Goal: Use online tool/utility: Utilize a website feature to perform a specific function

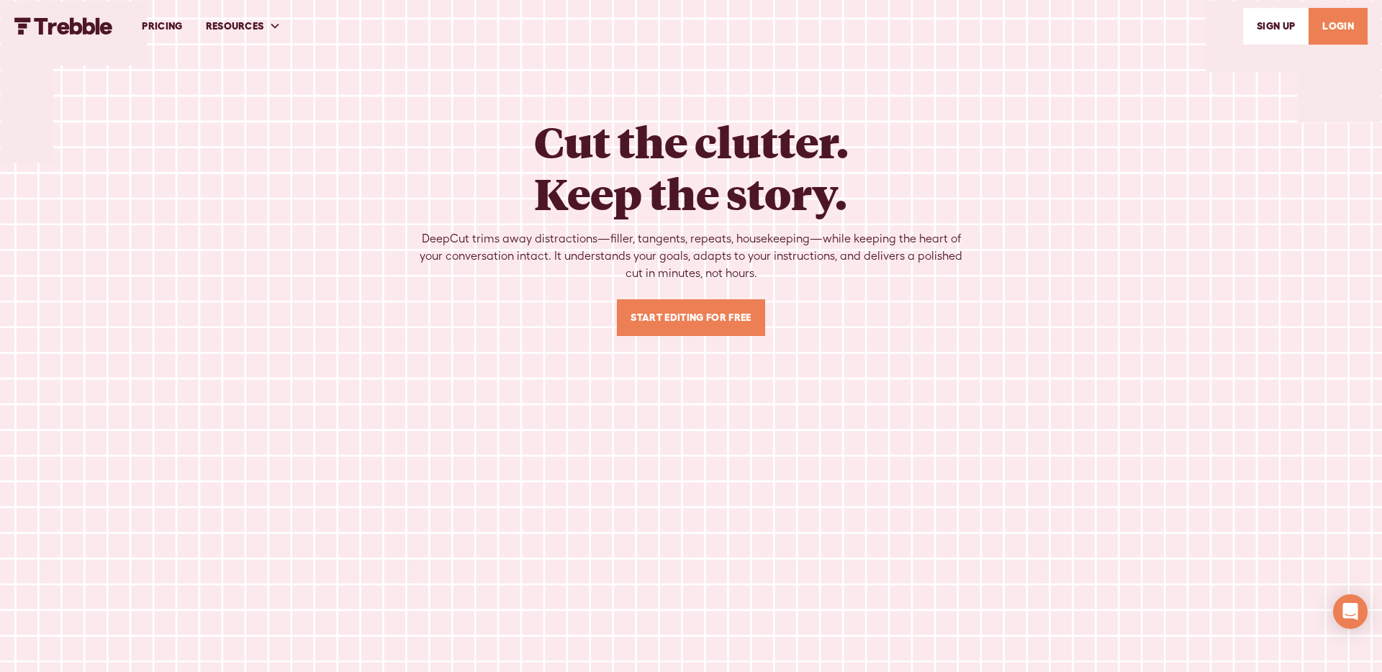
scroll to position [592, 0]
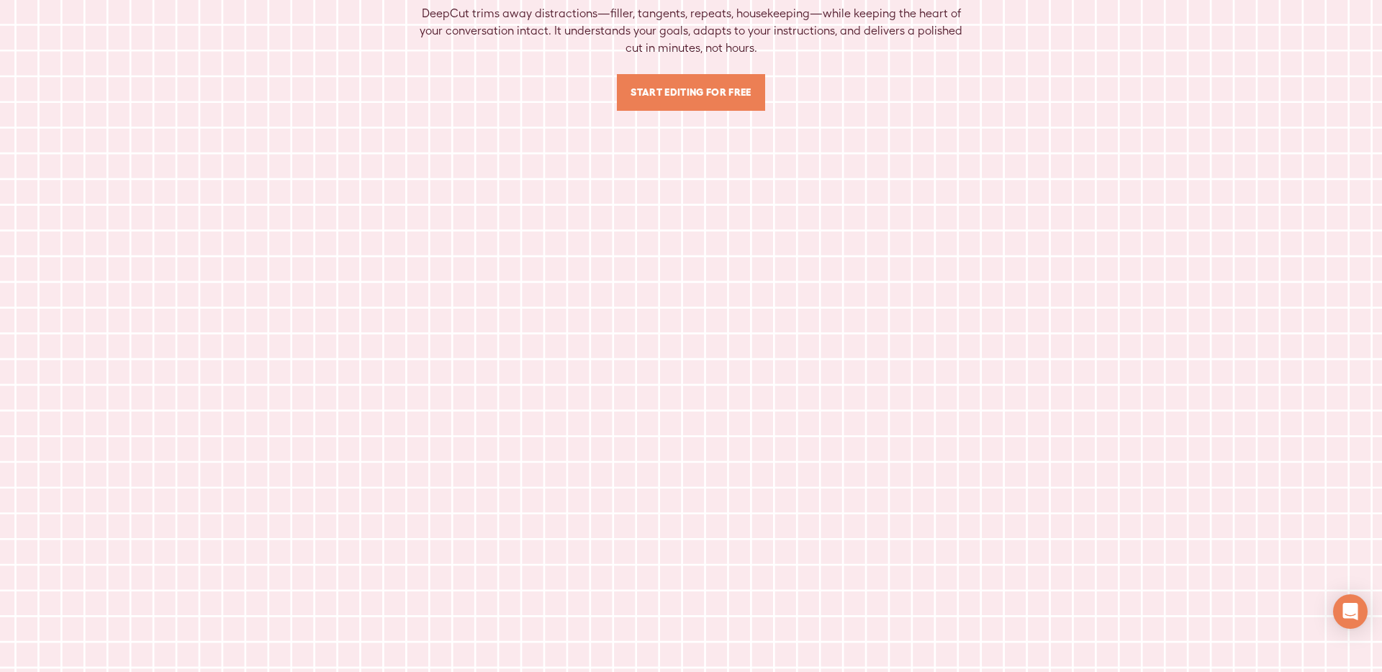
scroll to position [230, 0]
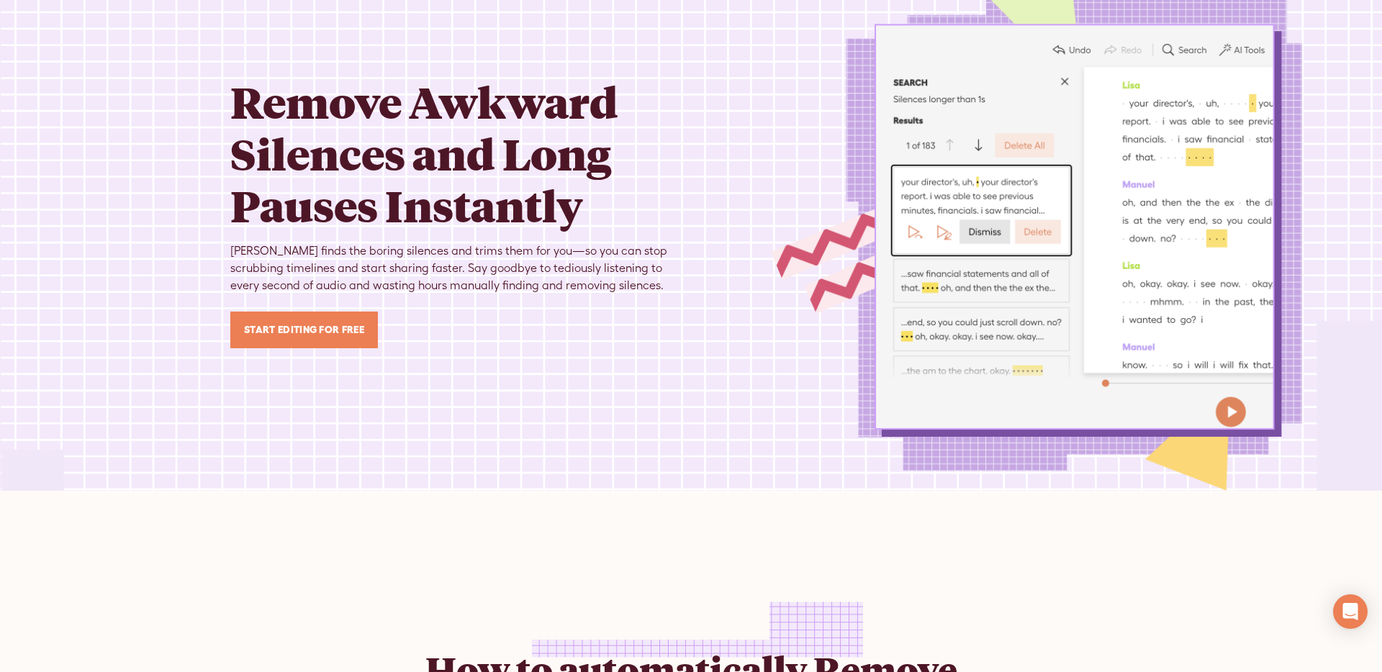
scroll to position [67, 0]
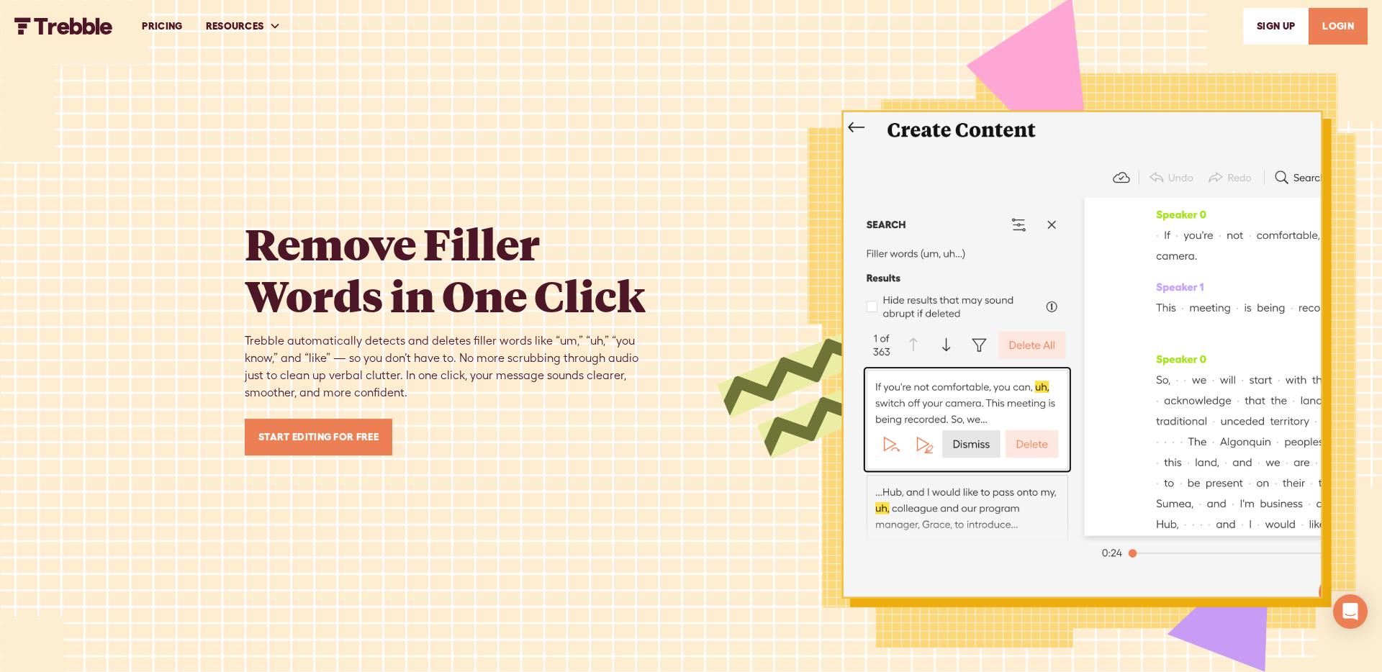
click at [82, 33] on img "home" at bounding box center [63, 25] width 99 height 17
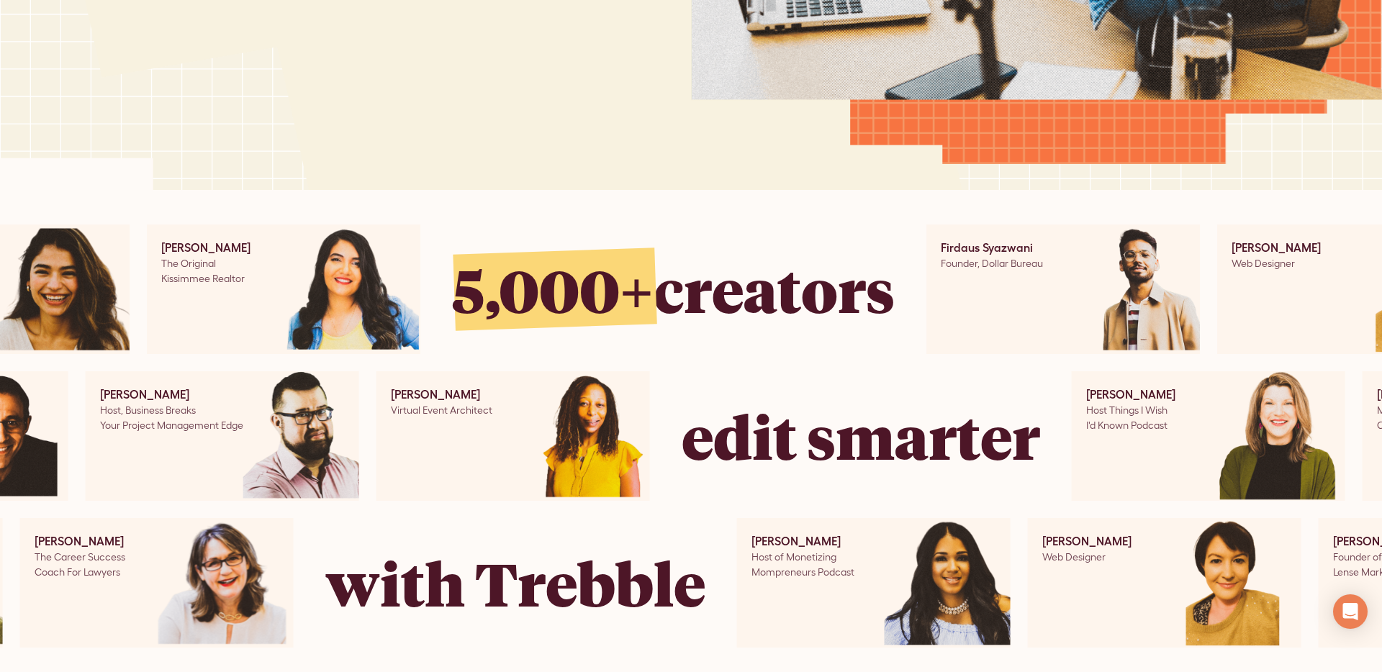
scroll to position [603, 0]
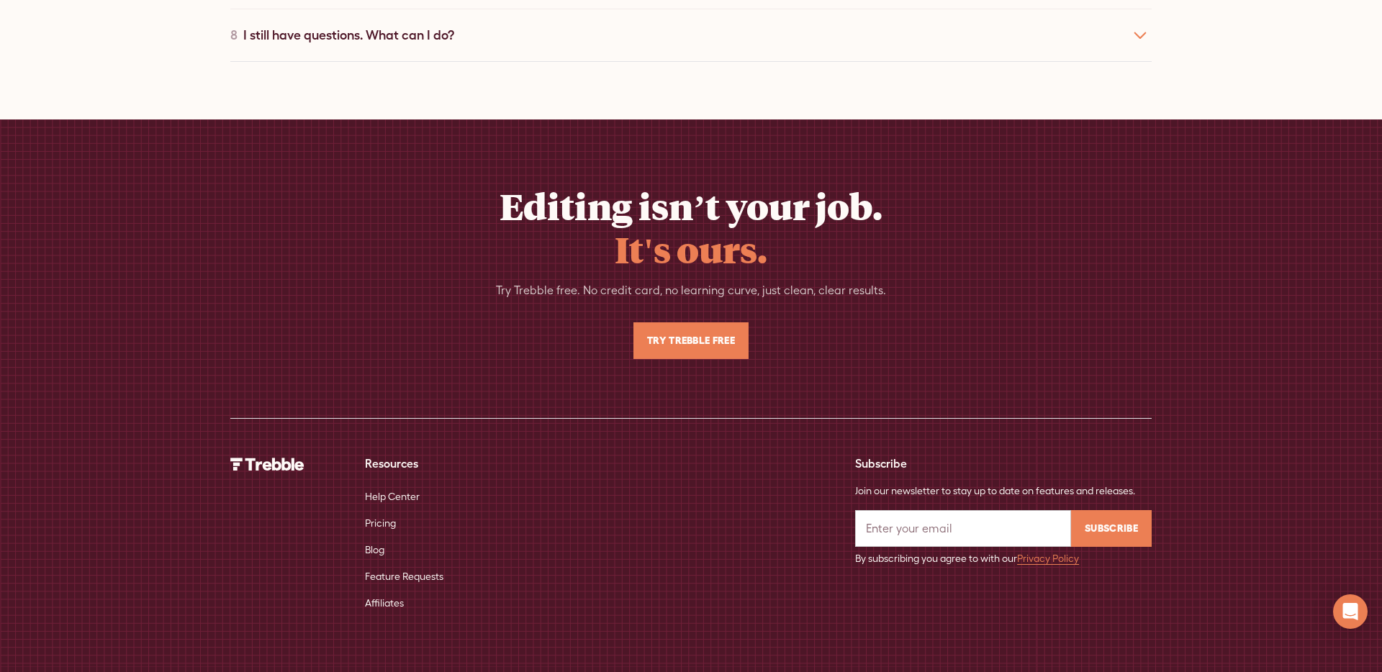
scroll to position [4571, 0]
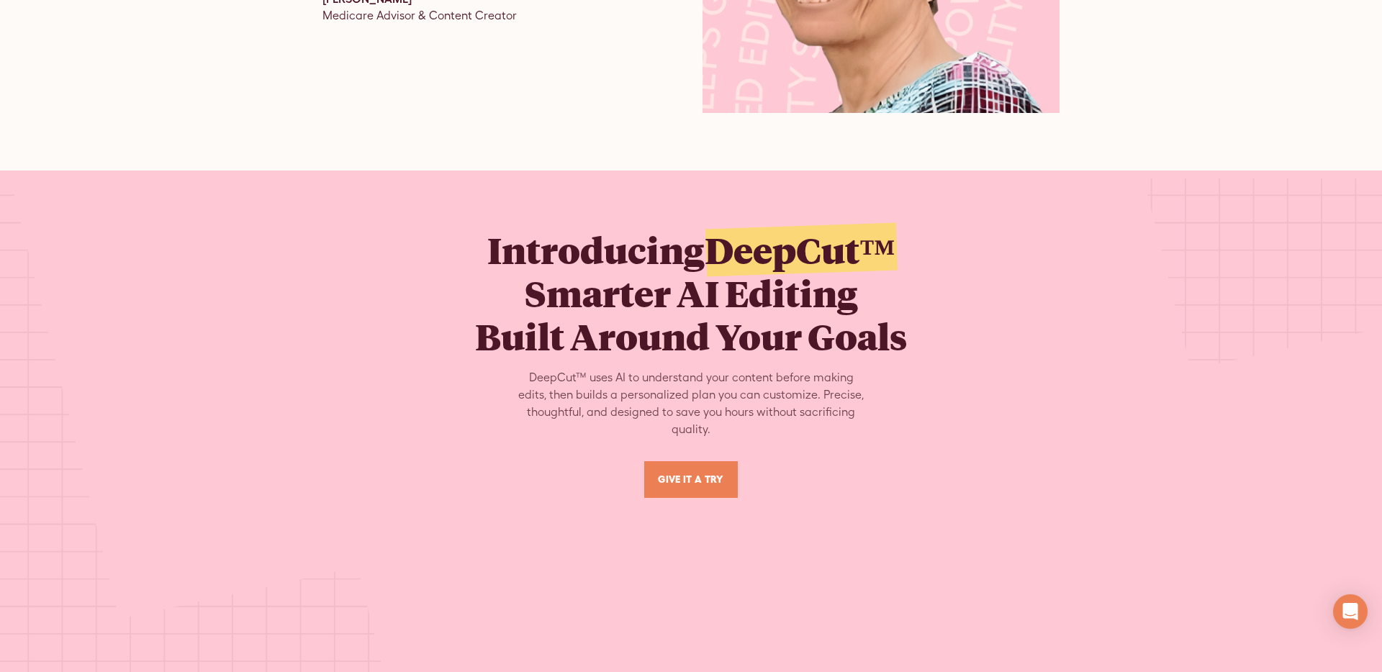
scroll to position [5732, 0]
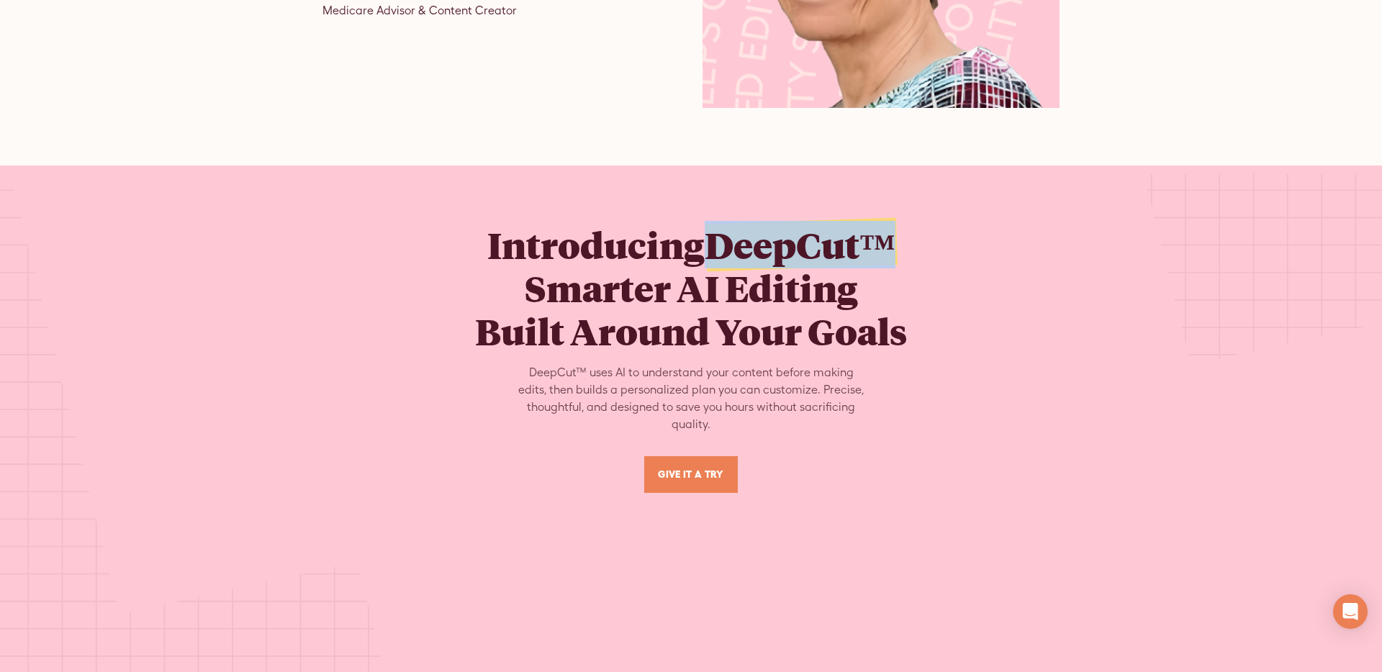
drag, startPoint x: 869, startPoint y: 230, endPoint x: 715, endPoint y: 150, distance: 173.2
click at [717, 227] on span "DeepCut™" at bounding box center [800, 245] width 191 height 48
copy span "DeepCut™"
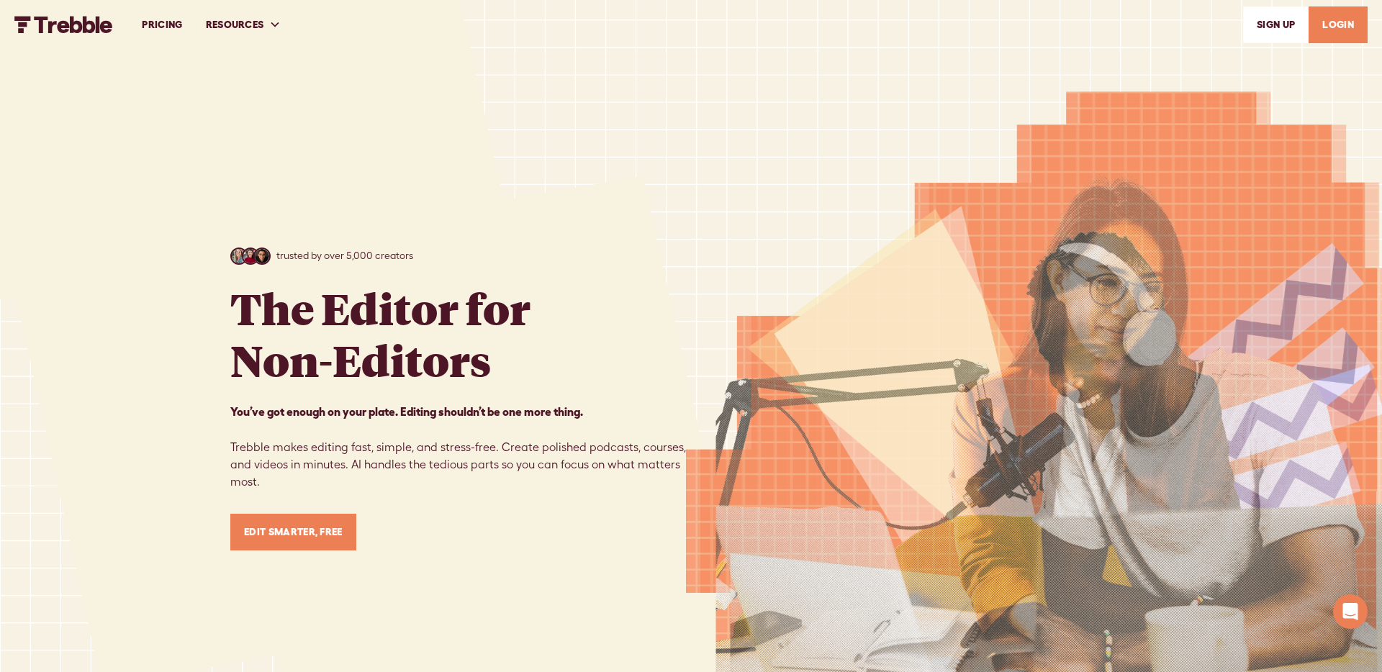
click at [168, 26] on link "PRICING" at bounding box center [161, 25] width 63 height 50
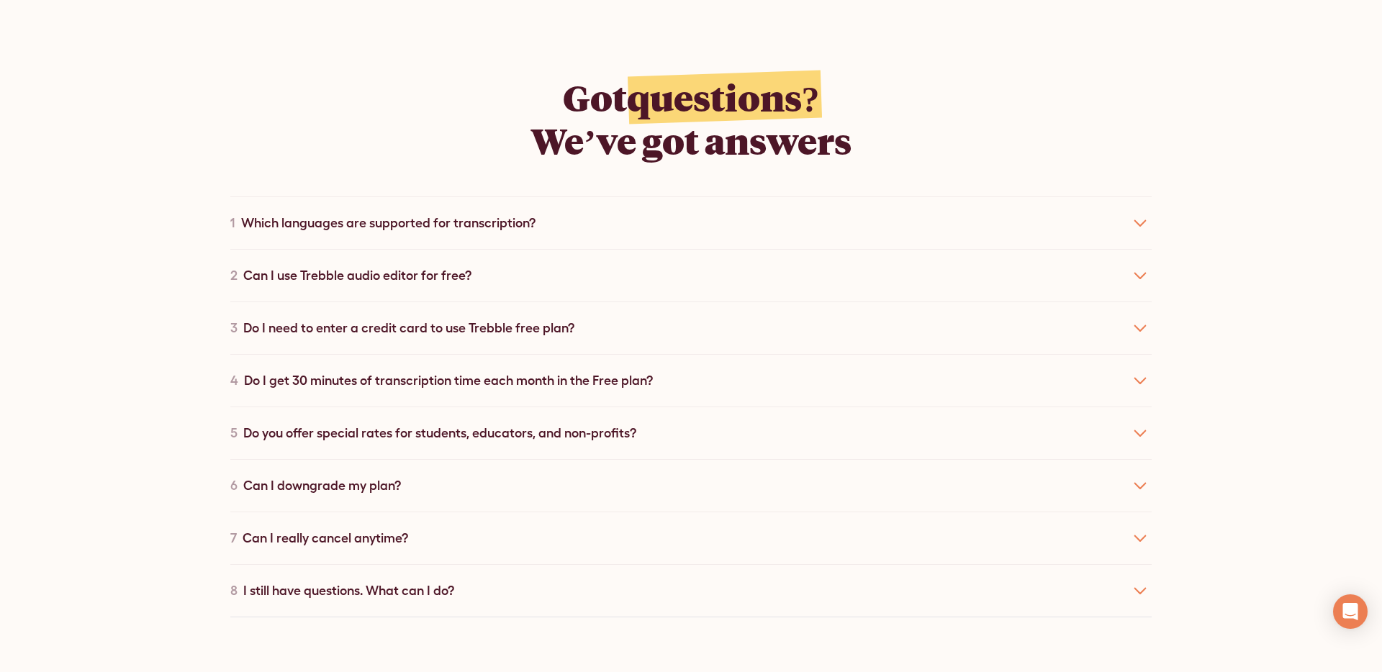
scroll to position [4571, 0]
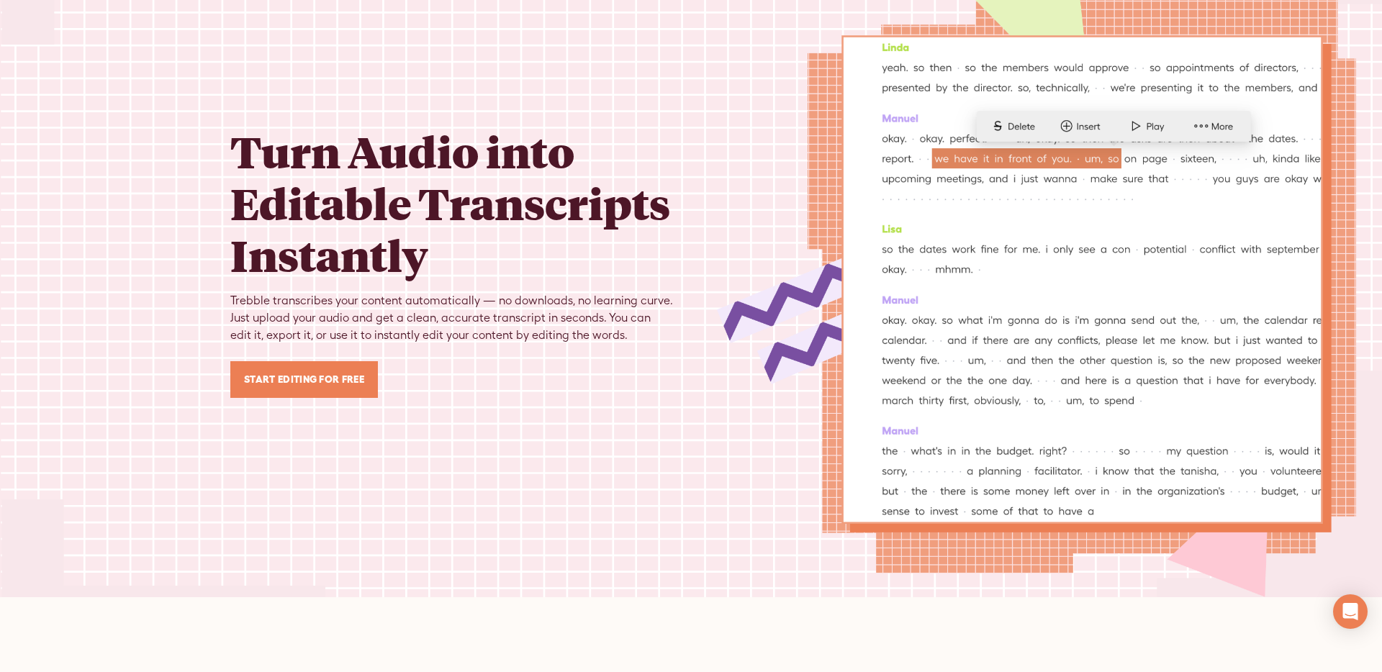
scroll to position [76, 0]
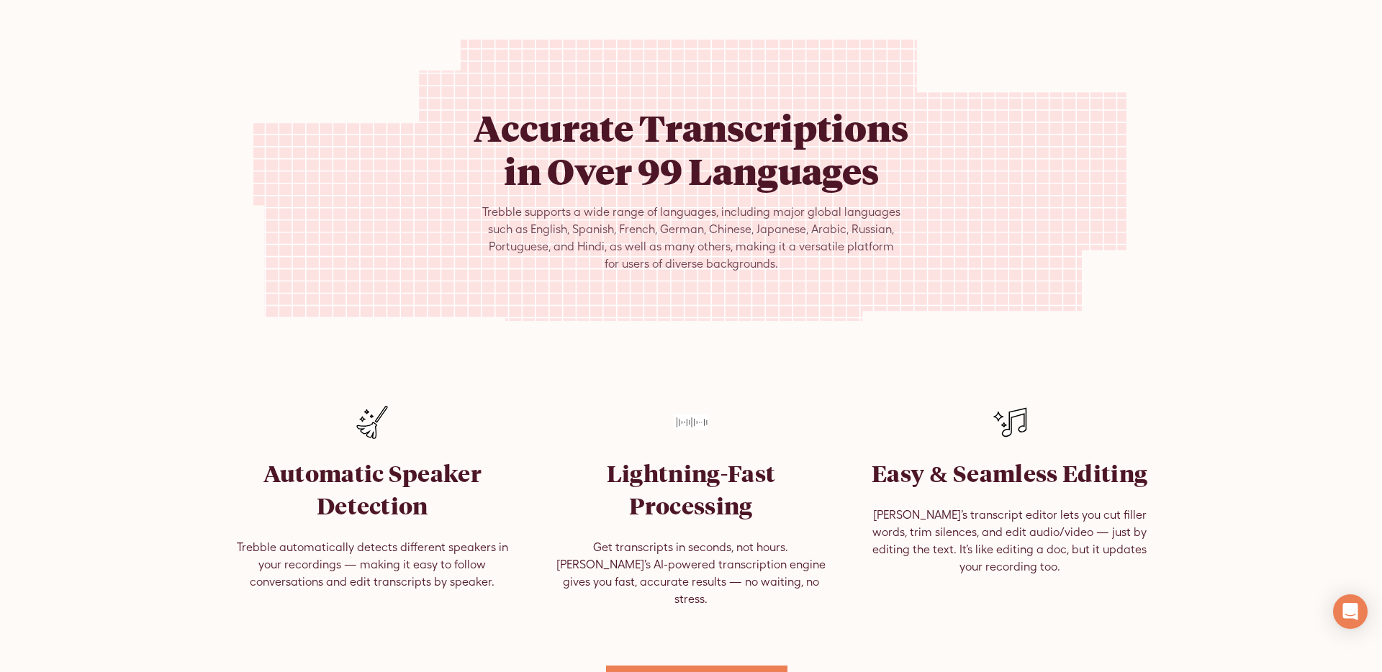
scroll to position [740, 0]
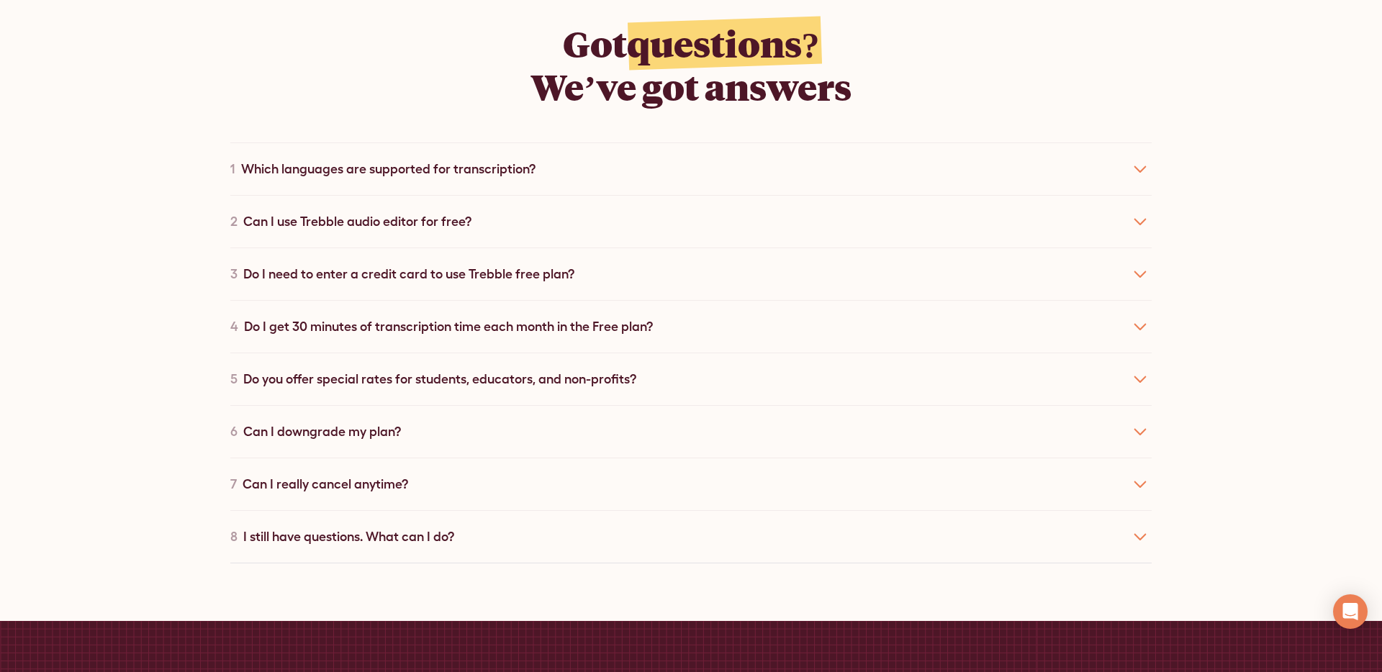
scroll to position [7111, 0]
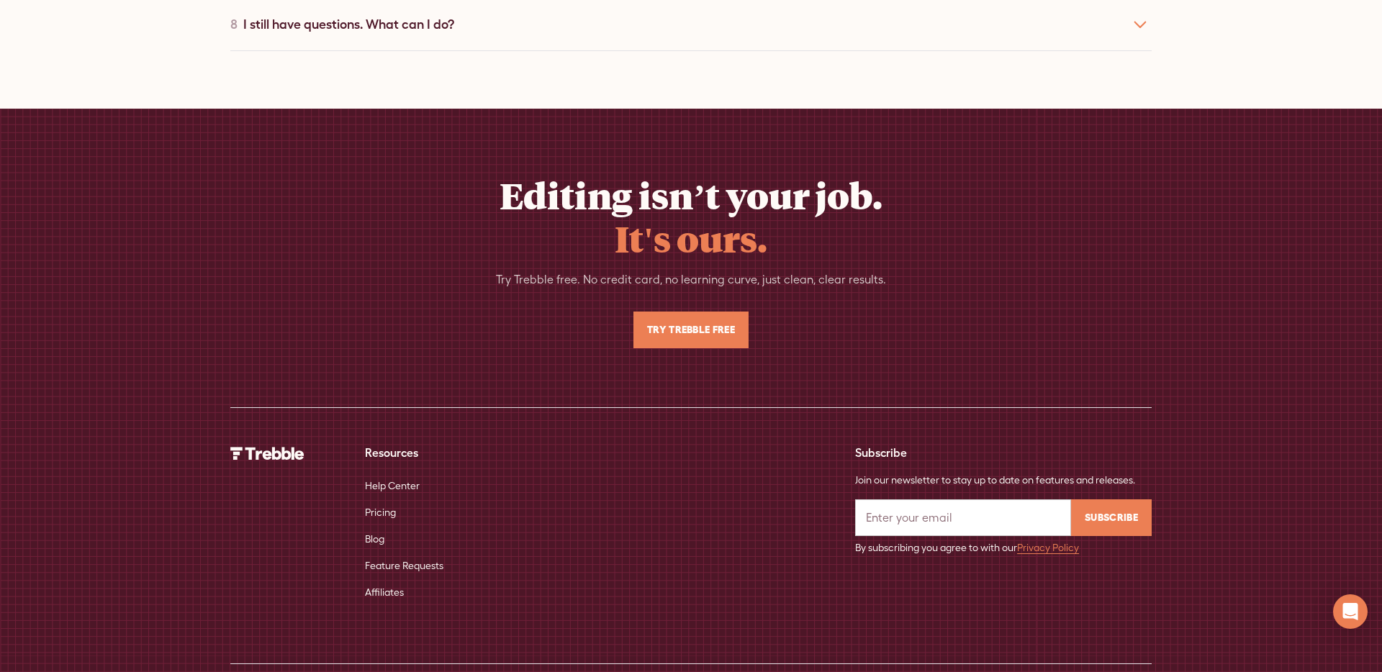
scroll to position [4571, 0]
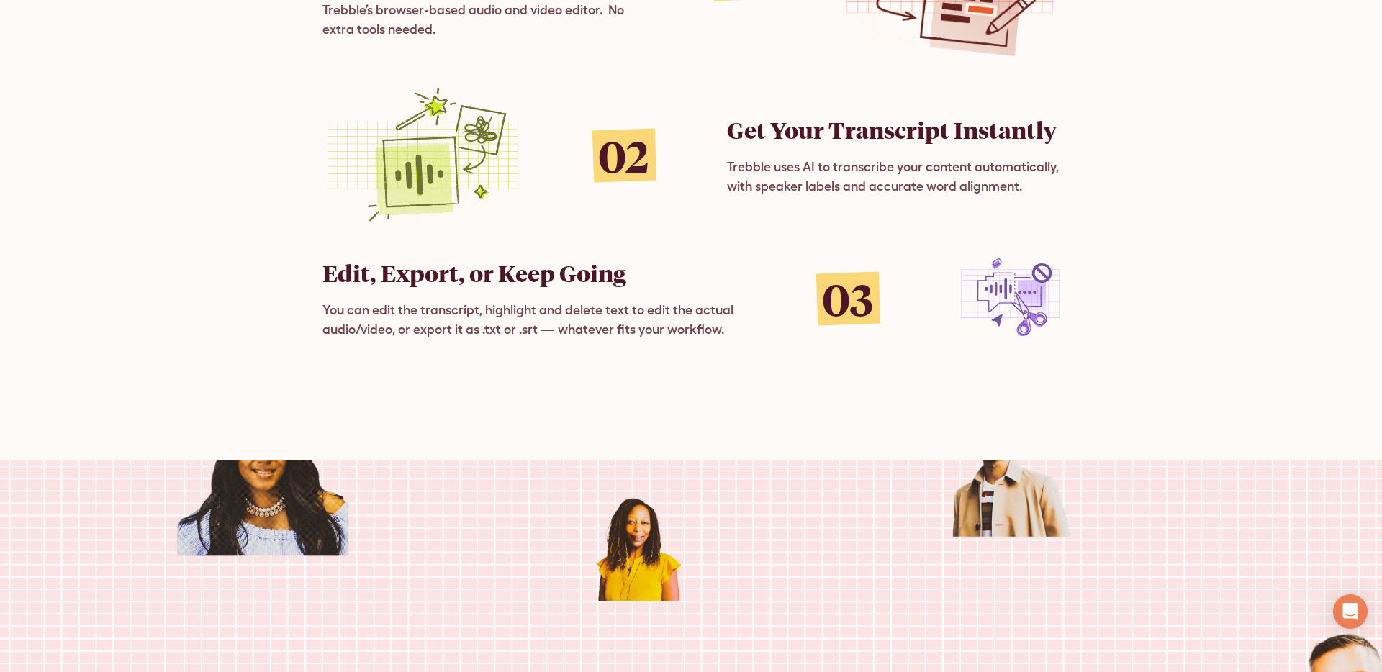
scroll to position [2188, 0]
